Goal: Navigation & Orientation: Understand site structure

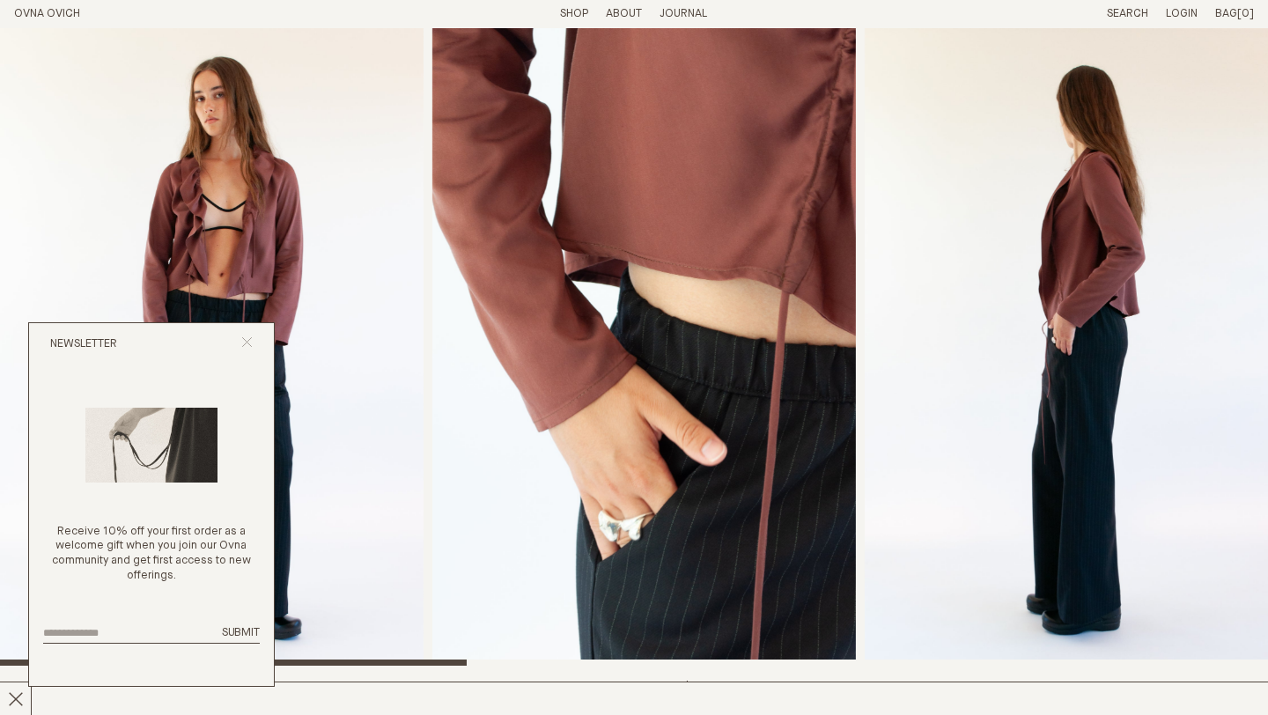
click at [247, 336] on icon "Close popup" at bounding box center [246, 341] width 11 height 11
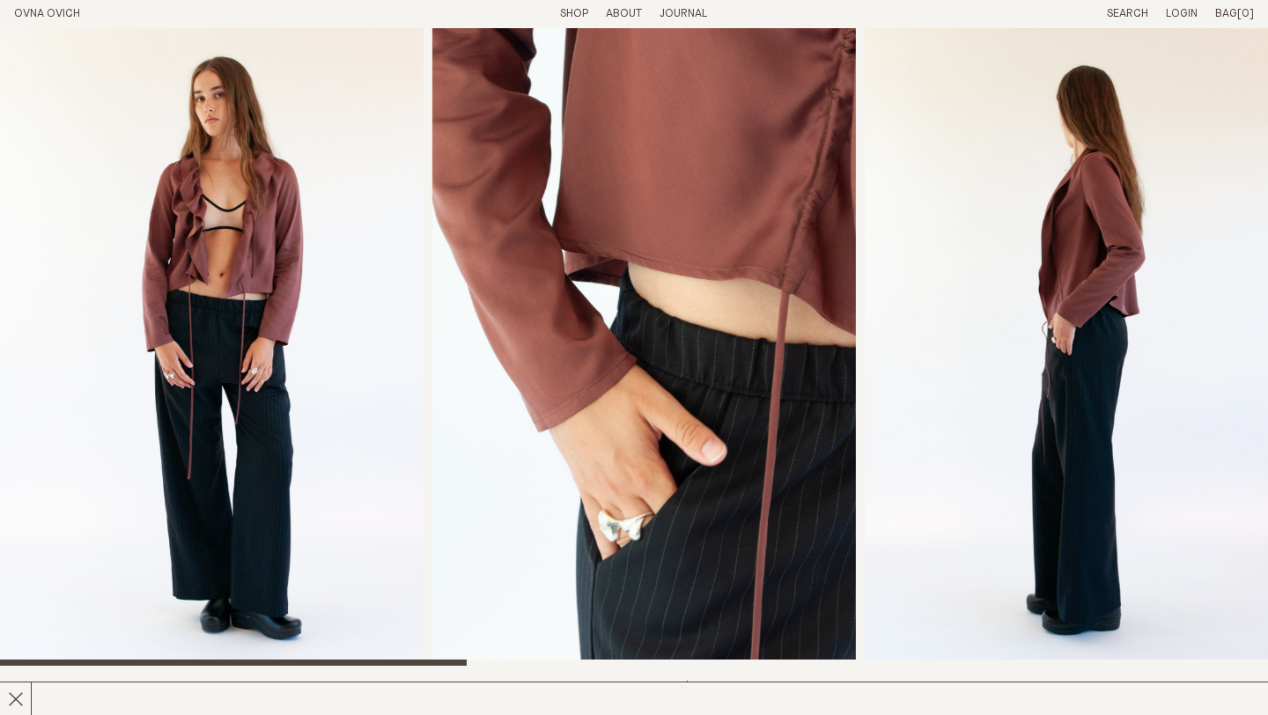
click at [578, 10] on link "Shop" at bounding box center [574, 13] width 28 height 11
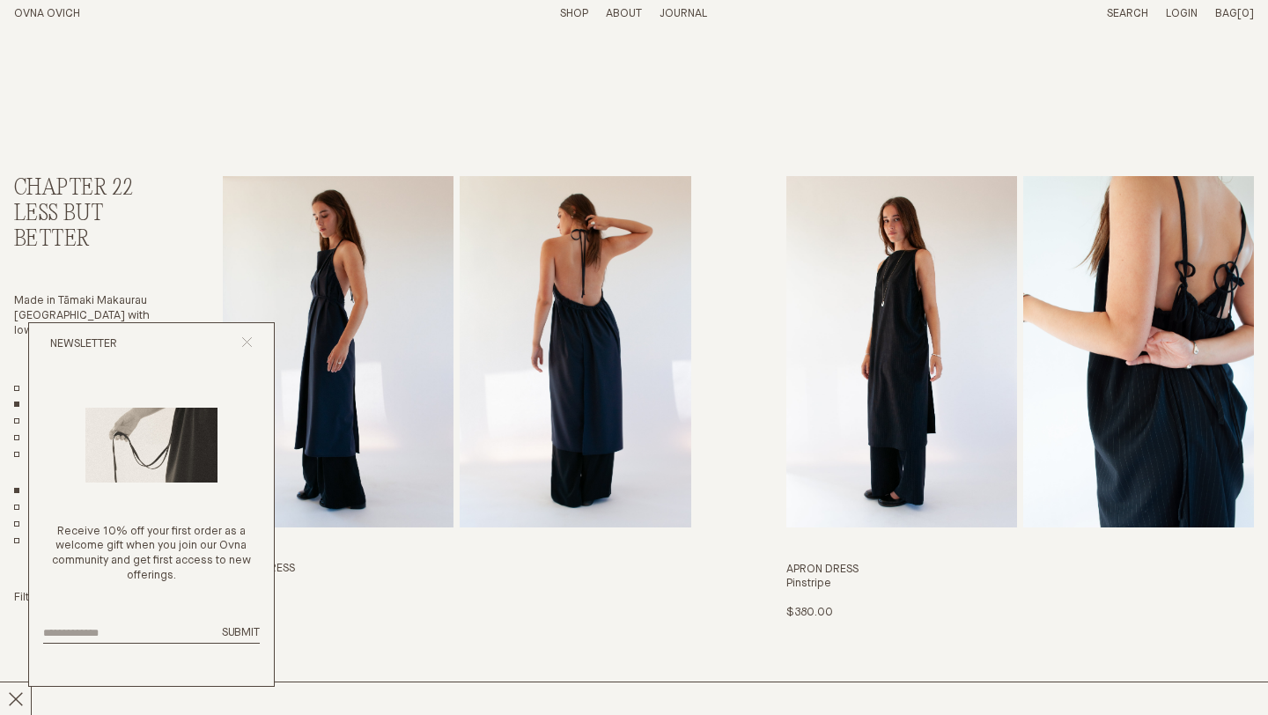
click at [248, 342] on icon "Close popup" at bounding box center [246, 341] width 11 height 11
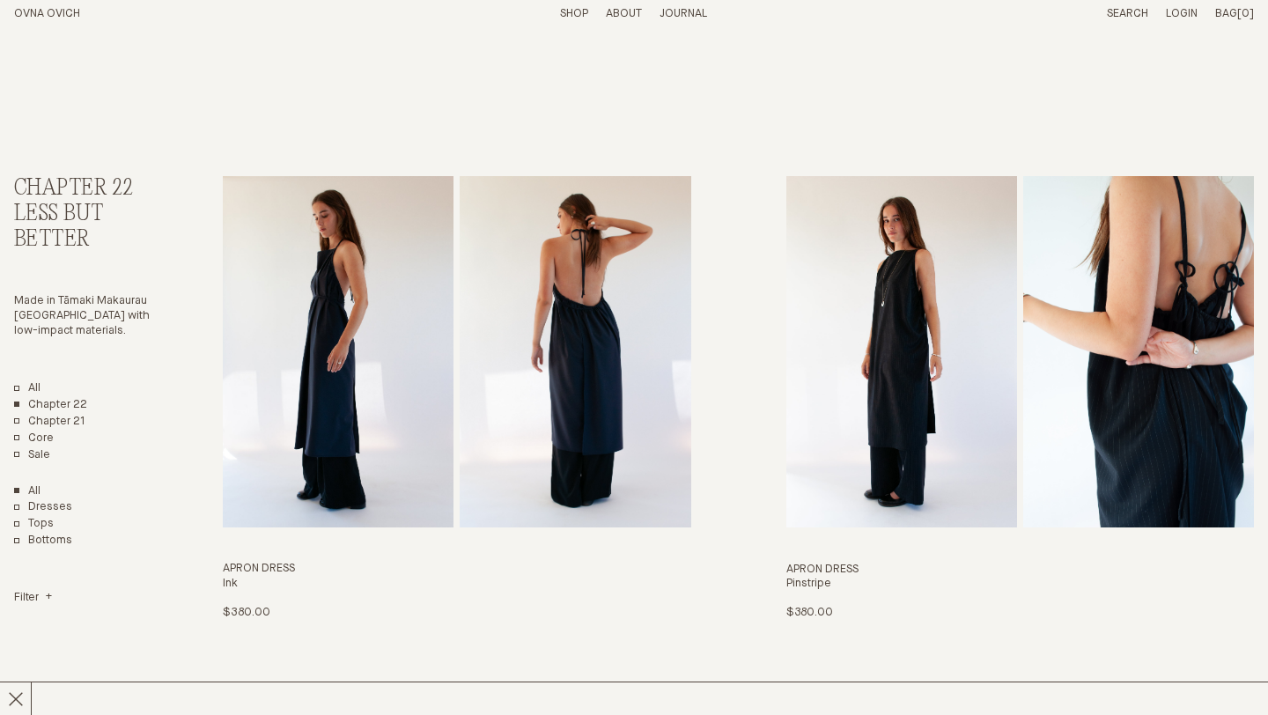
click at [629, 9] on p "About" at bounding box center [624, 14] width 36 height 15
click at [629, 9] on link "Materials" at bounding box center [622, 13] width 56 height 11
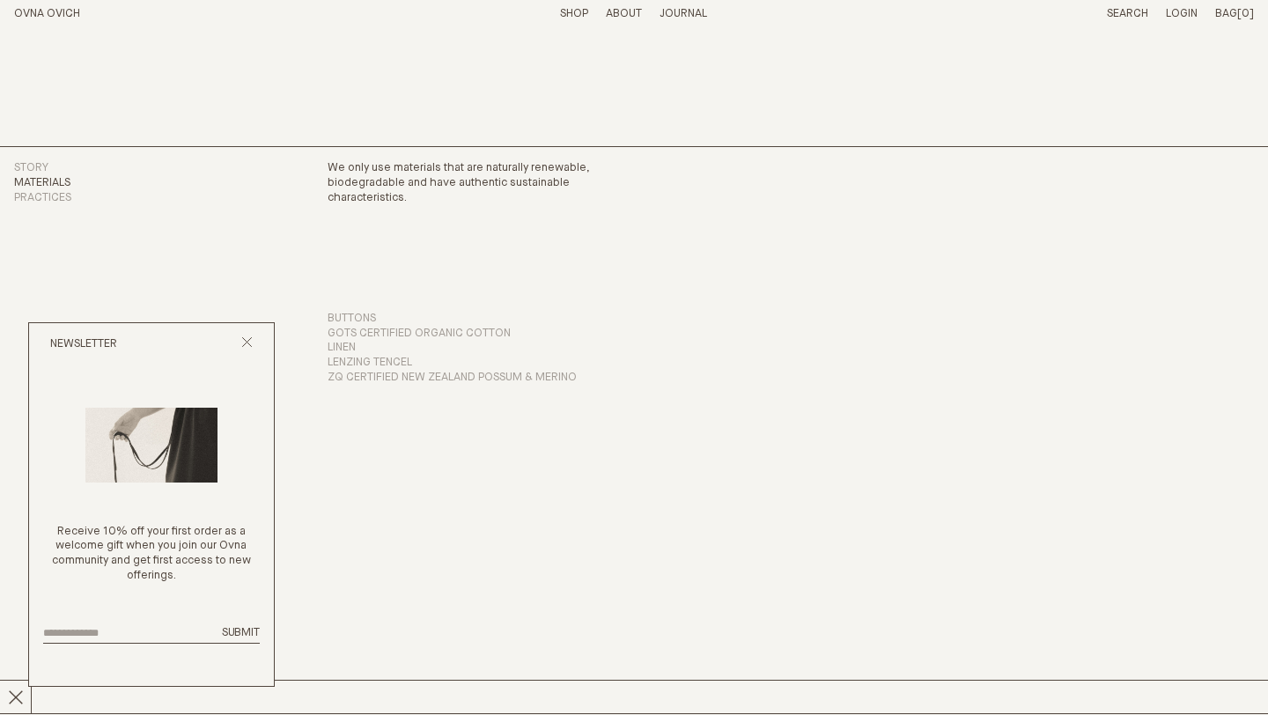
click at [621, 12] on p "About" at bounding box center [624, 14] width 36 height 15
click at [30, 162] on link "Story" at bounding box center [31, 167] width 34 height 11
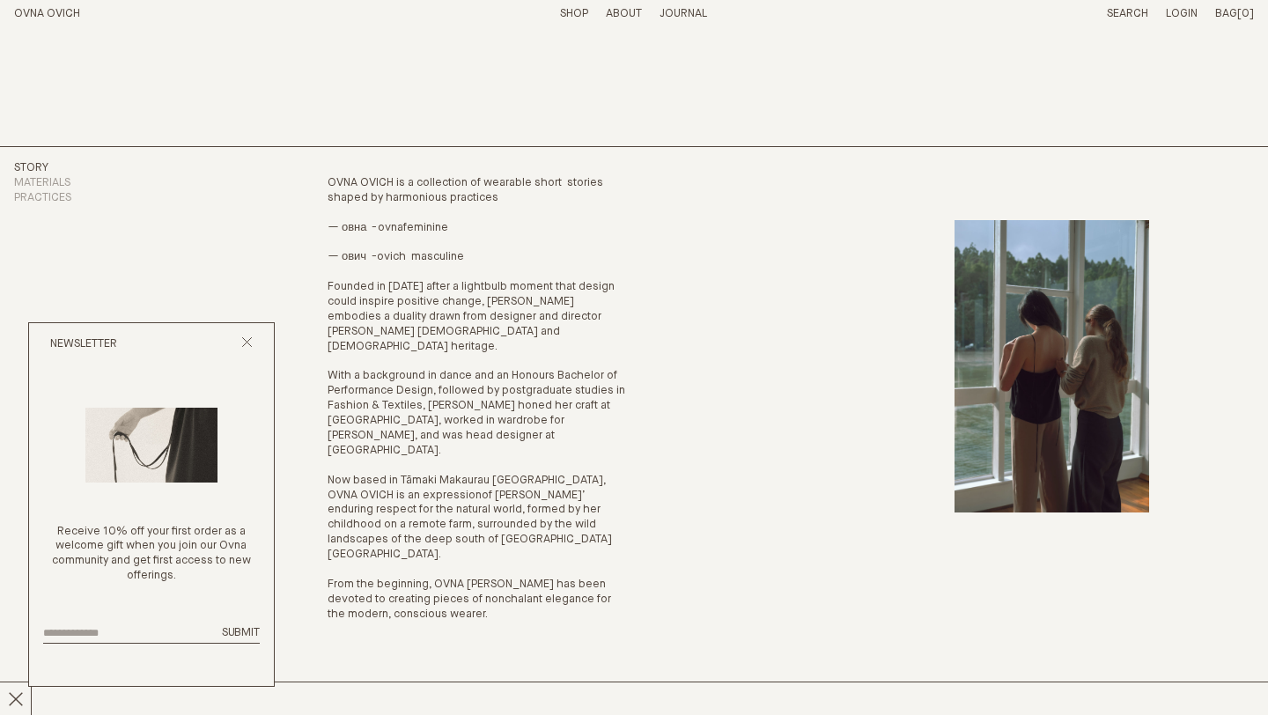
click at [688, 10] on link "Journal" at bounding box center [683, 13] width 48 height 11
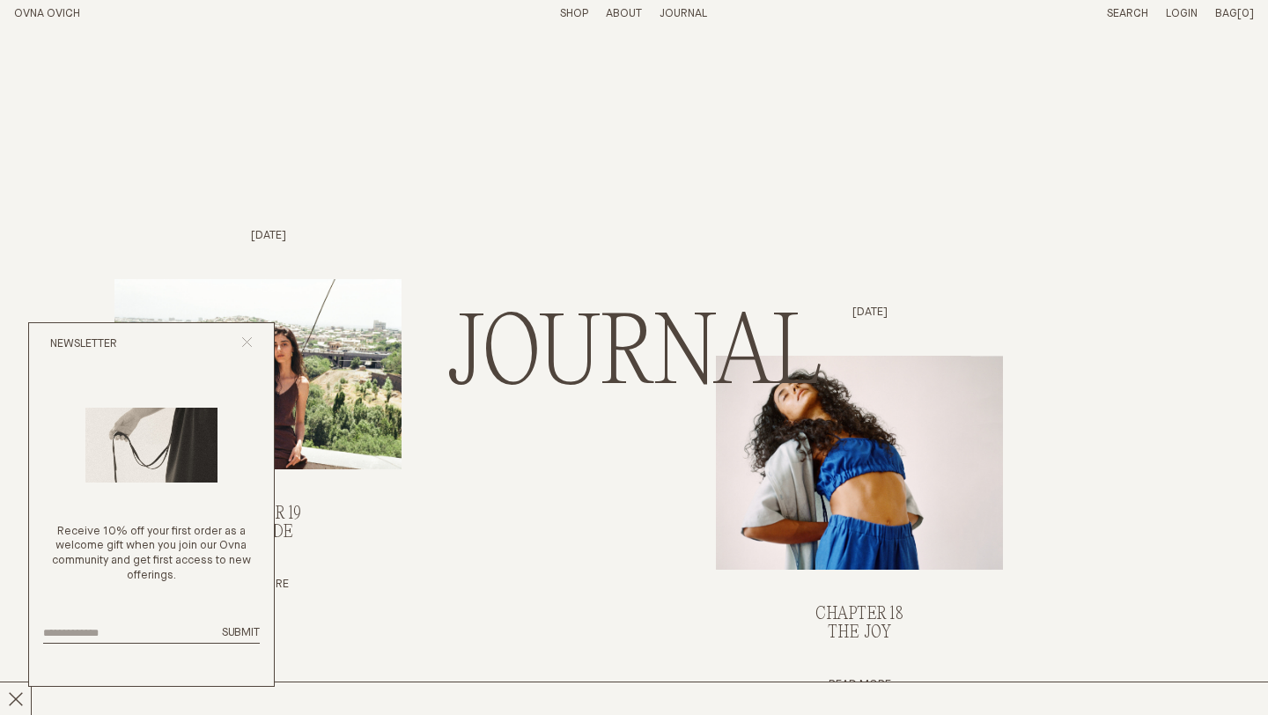
click at [251, 337] on icon "Close popup" at bounding box center [246, 341] width 11 height 11
